Goal: Task Accomplishment & Management: Use online tool/utility

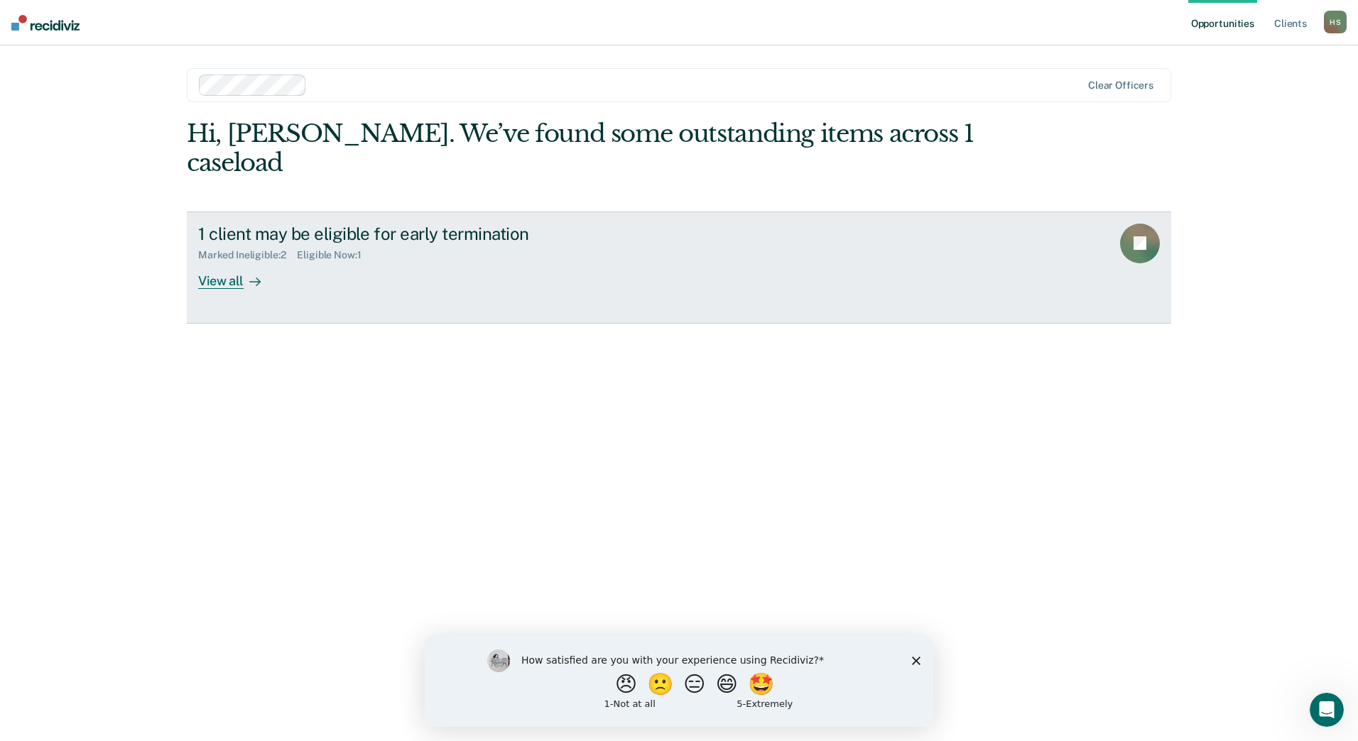
click at [352, 260] on link "1 client may be eligible for early termination Marked Ineligible : 2 Eligible N…" at bounding box center [679, 268] width 984 height 112
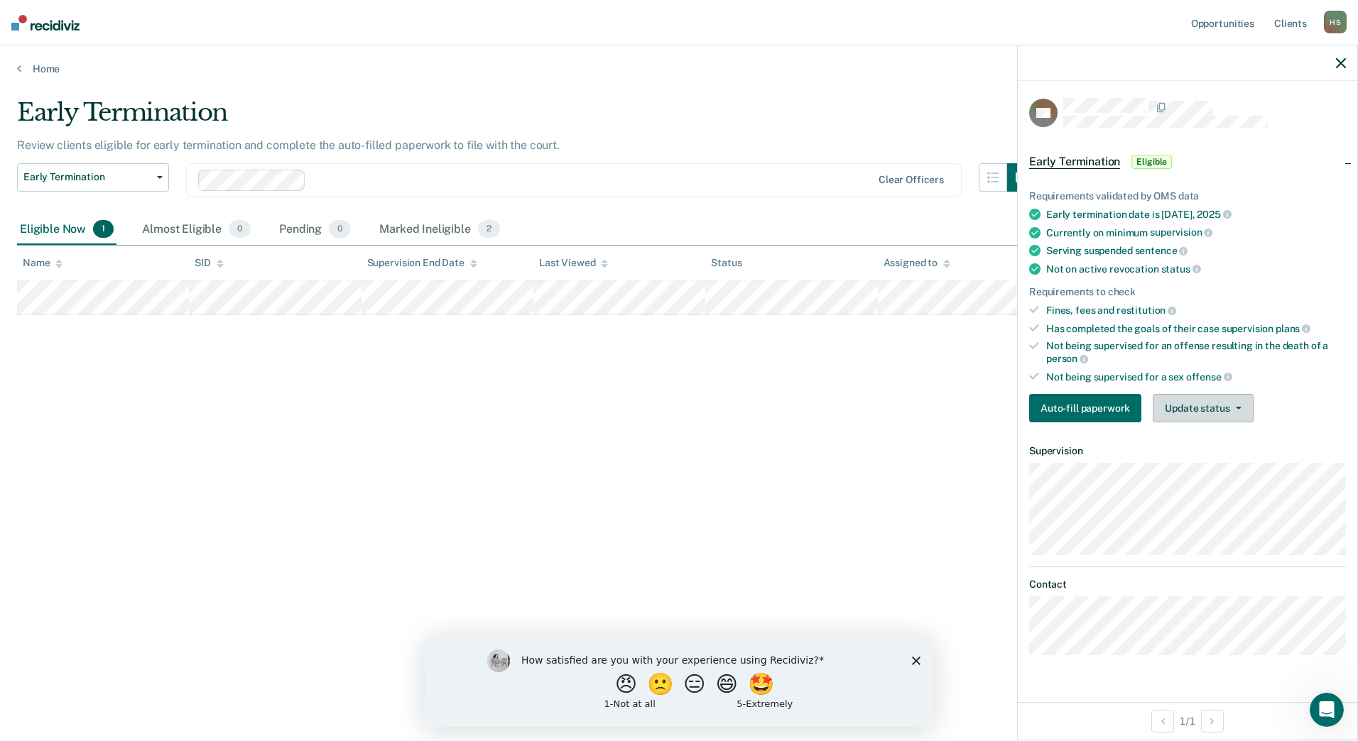
click at [1198, 409] on button "Update status" at bounding box center [1202, 408] width 100 height 28
click at [1194, 463] on button "Mark Ineligible" at bounding box center [1220, 465] width 137 height 23
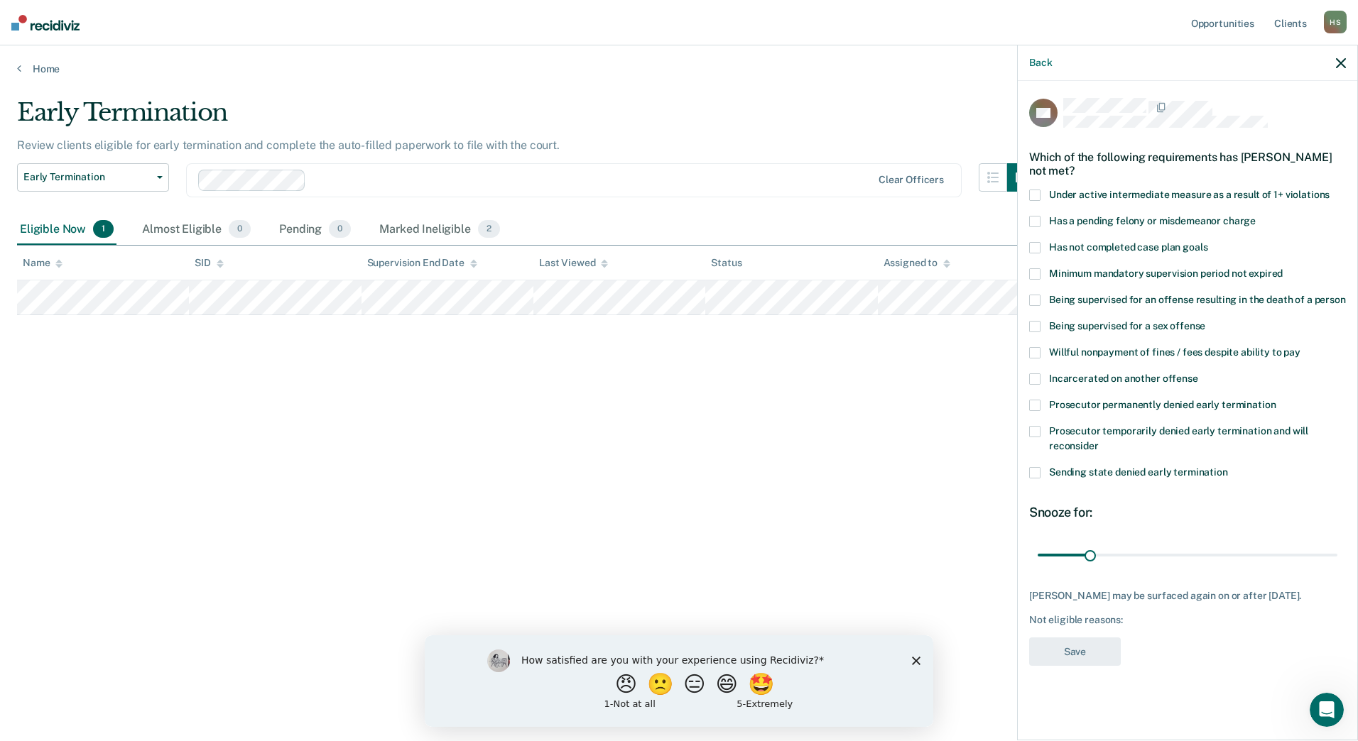
click at [1032, 328] on span at bounding box center [1034, 326] width 11 height 11
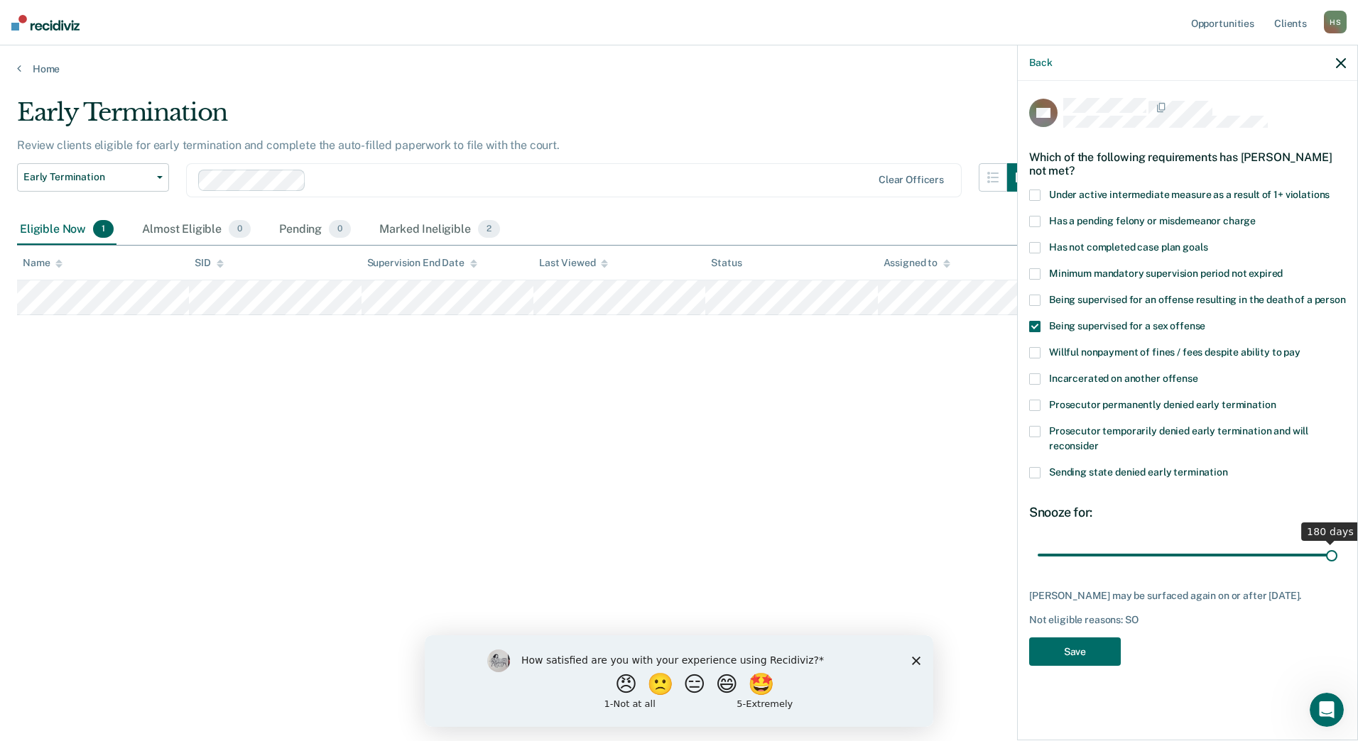
drag, startPoint x: 1090, startPoint y: 555, endPoint x: 1660, endPoint y: 555, distance: 570.1
type input "180"
click at [1337, 555] on input "range" at bounding box center [1187, 554] width 300 height 25
click at [1059, 654] on button "Save" at bounding box center [1075, 652] width 92 height 29
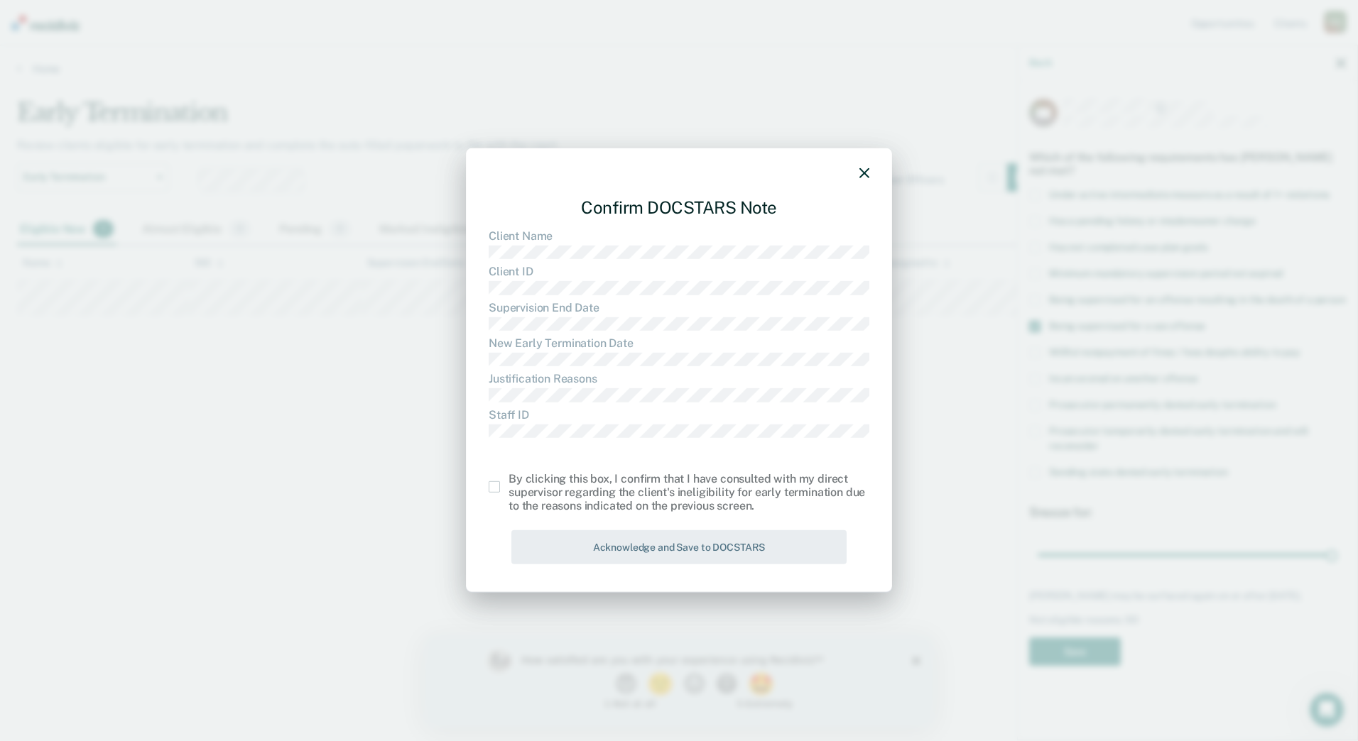
click at [498, 486] on span at bounding box center [493, 486] width 11 height 11
click at [508, 481] on input "checkbox" at bounding box center [508, 481] width 0 height 0
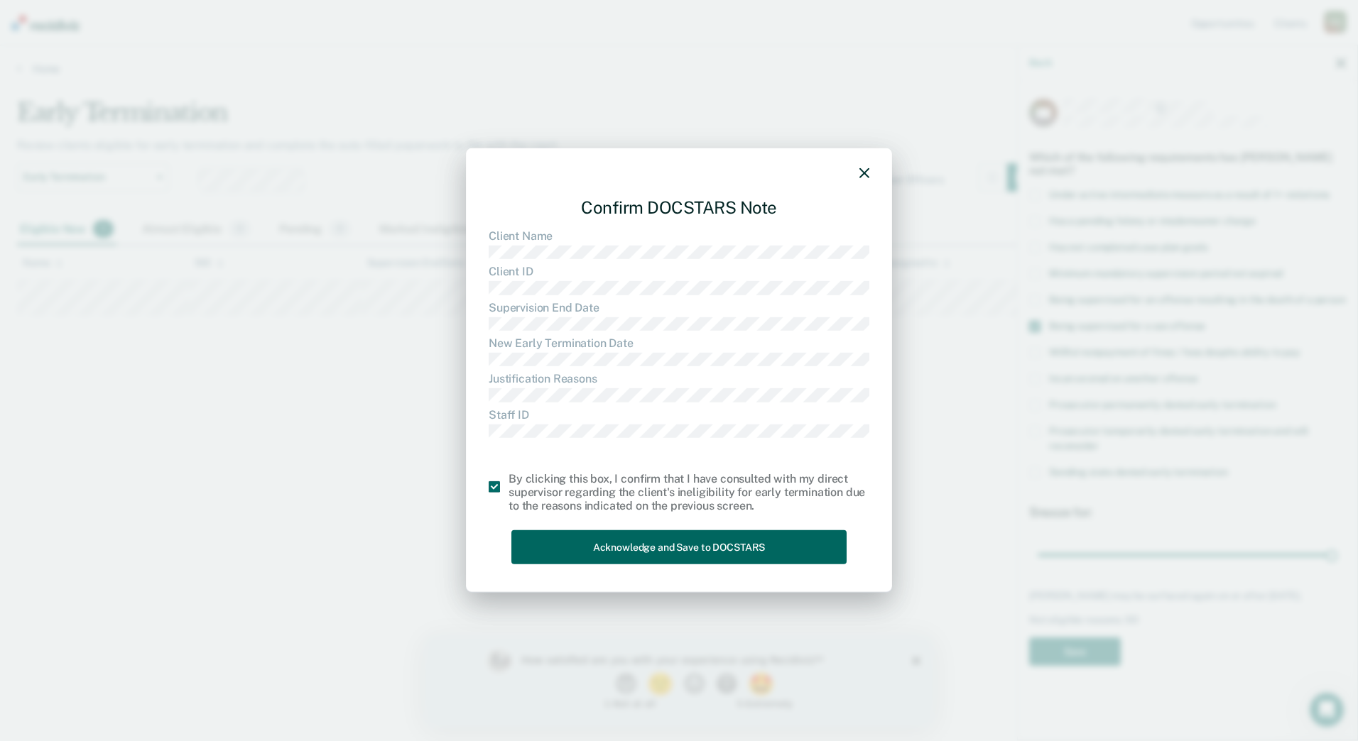
click at [602, 530] on button "Acknowledge and Save to DOCSTARS" at bounding box center [678, 547] width 335 height 35
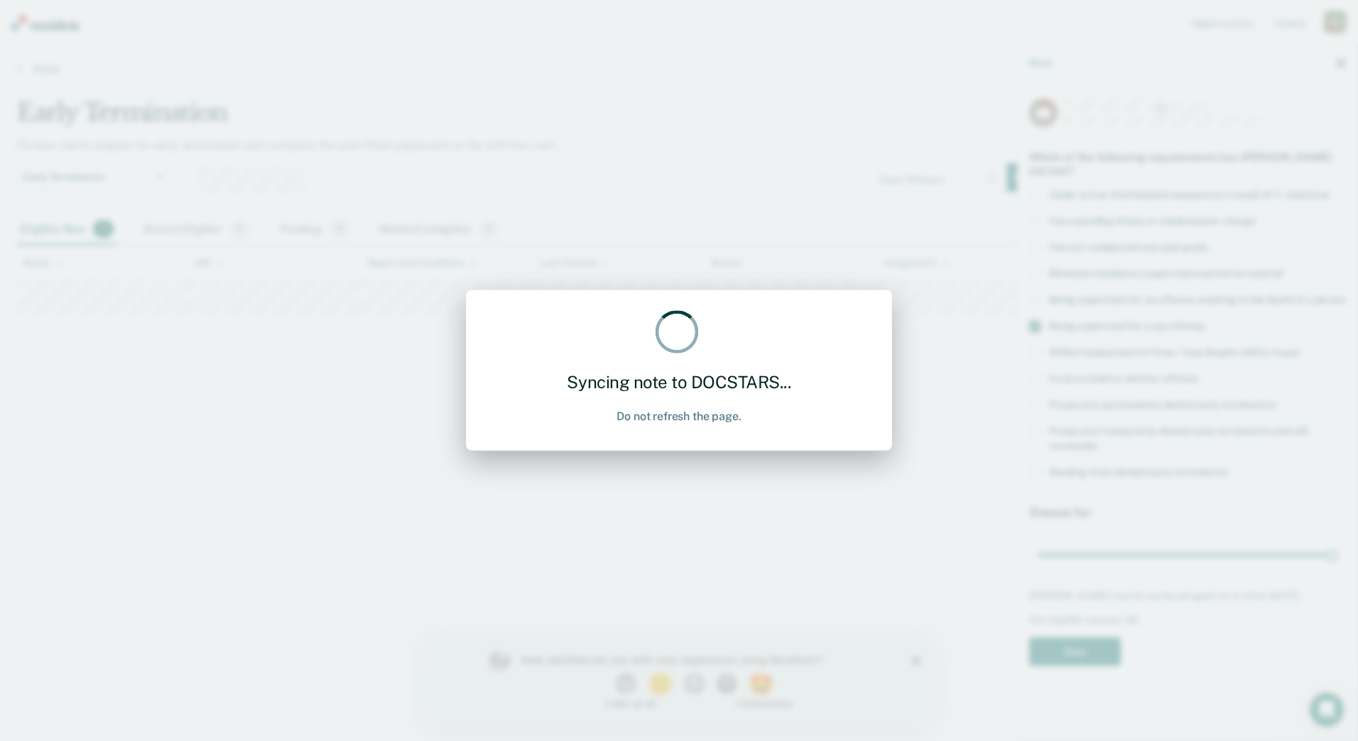
click at [606, 545] on div "Syncing note to DOCSTARS... Do not refresh the page." at bounding box center [679, 370] width 1358 height 741
